Goal: Transaction & Acquisition: Purchase product/service

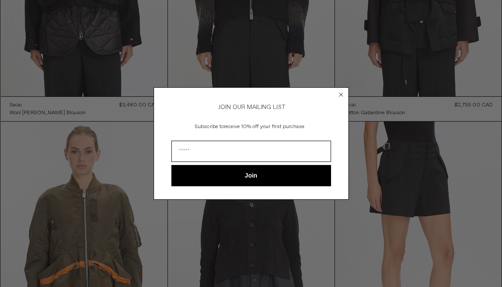
click at [344, 95] on circle "Close dialog" at bounding box center [341, 95] width 8 height 8
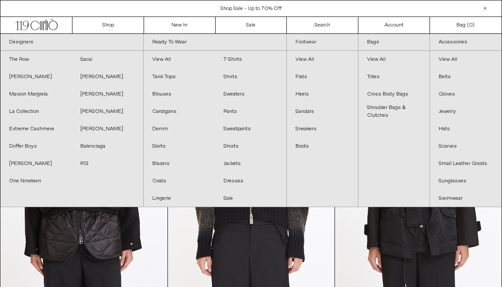
click at [309, 41] on link "Footwear" at bounding box center [322, 42] width 71 height 17
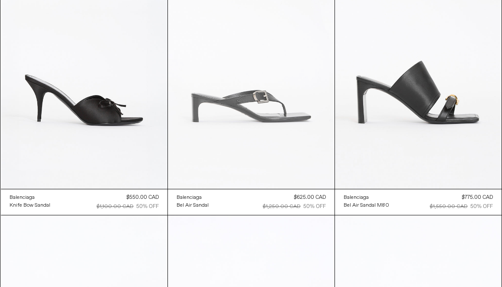
scroll to position [942, 0]
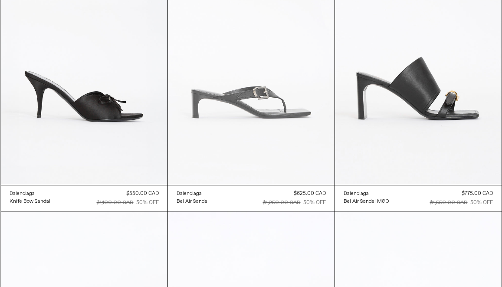
click at [260, 112] on at bounding box center [251, 60] width 167 height 250
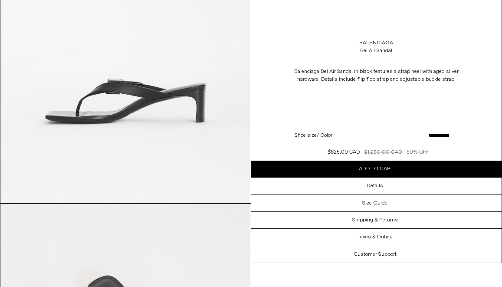
scroll to position [791, 0]
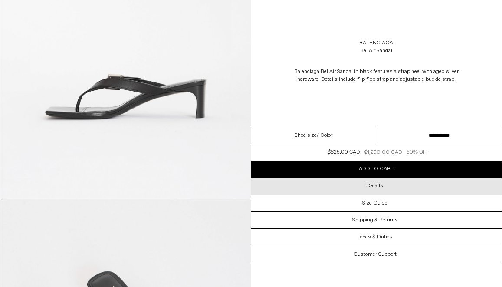
click at [348, 186] on div "Details" at bounding box center [376, 185] width 251 height 16
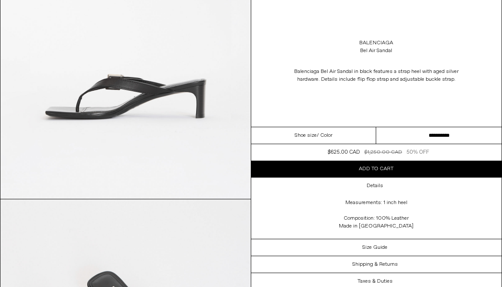
click at [167, 131] on img at bounding box center [125, 42] width 250 height 313
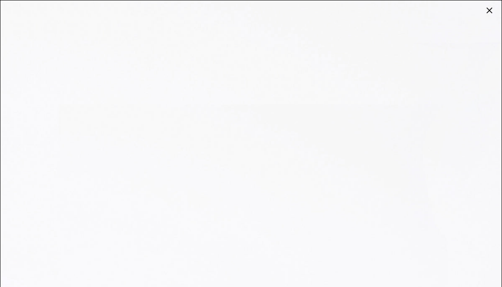
scroll to position [0, 0]
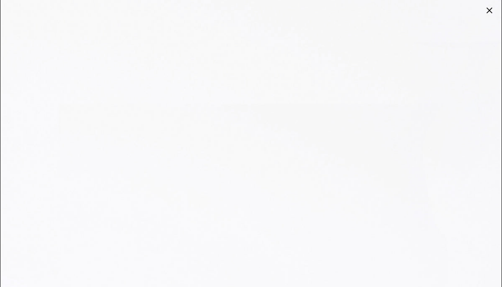
click at [491, 10] on div at bounding box center [489, 10] width 12 height 12
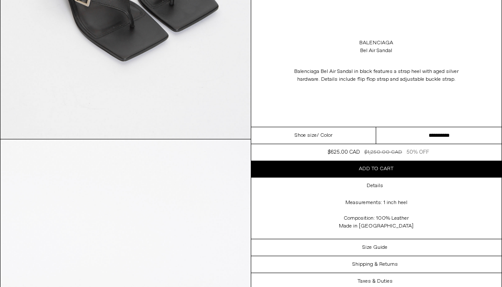
scroll to position [1167, 0]
